Goal: Navigation & Orientation: Find specific page/section

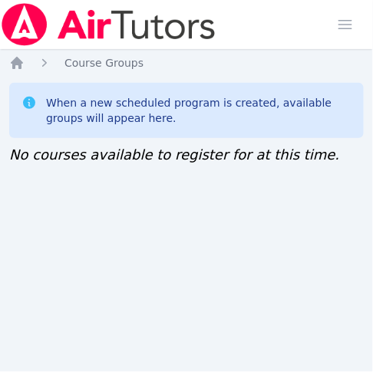
click at [21, 243] on div "Home Sessions Study Groups Students Messages Open user menu Jennifer (Jen) Grub…" at bounding box center [186, 186] width 373 height 372
